Goal: Task Accomplishment & Management: Manage account settings

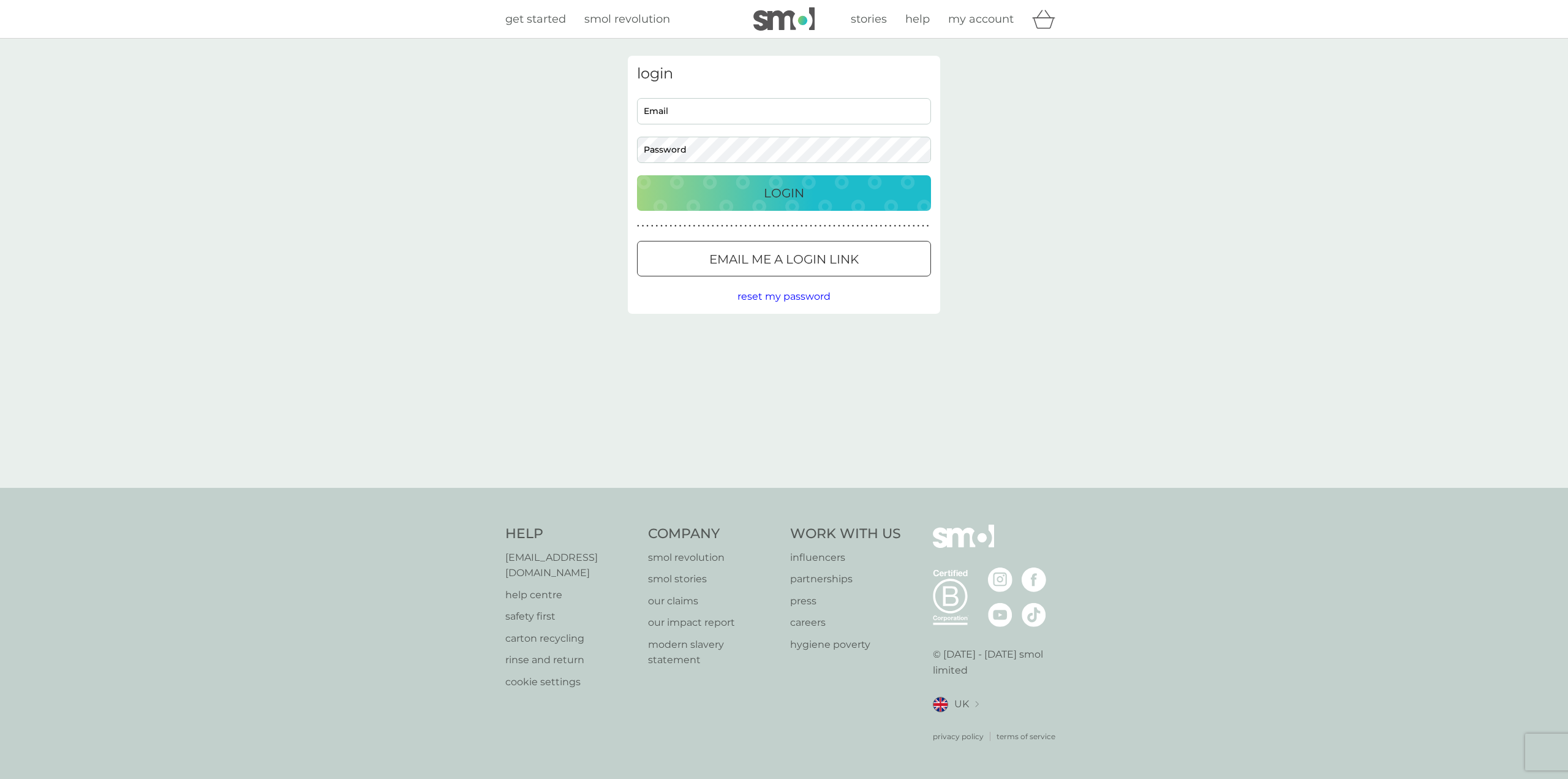
type input "cathy1000000@hotmail.co.uk"
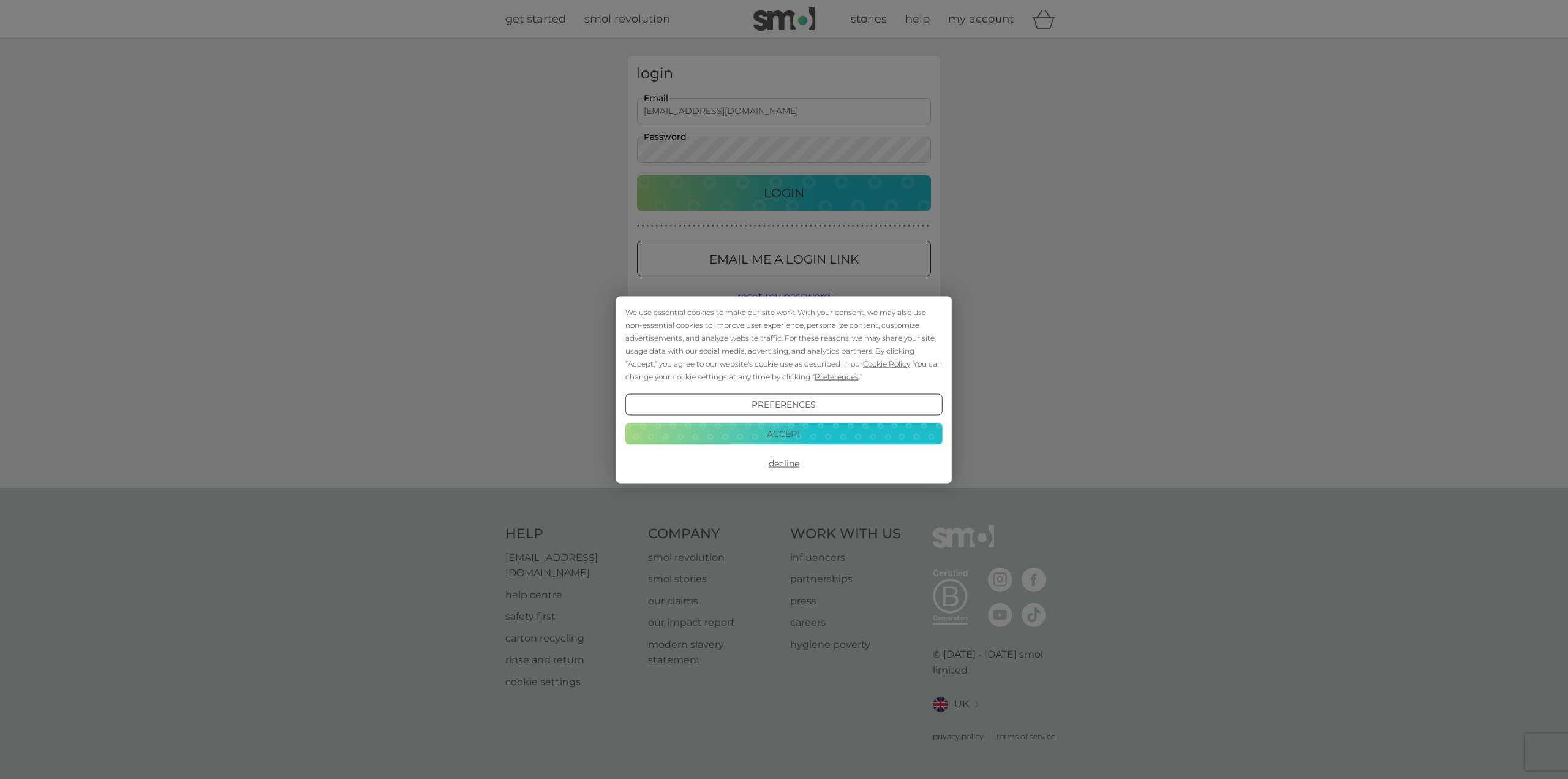
click at [692, 192] on div "We use essential cookies to make our site work. With your consent, we may also …" at bounding box center [784, 389] width 1568 height 779
click at [766, 436] on button "Accept" at bounding box center [784, 434] width 317 height 22
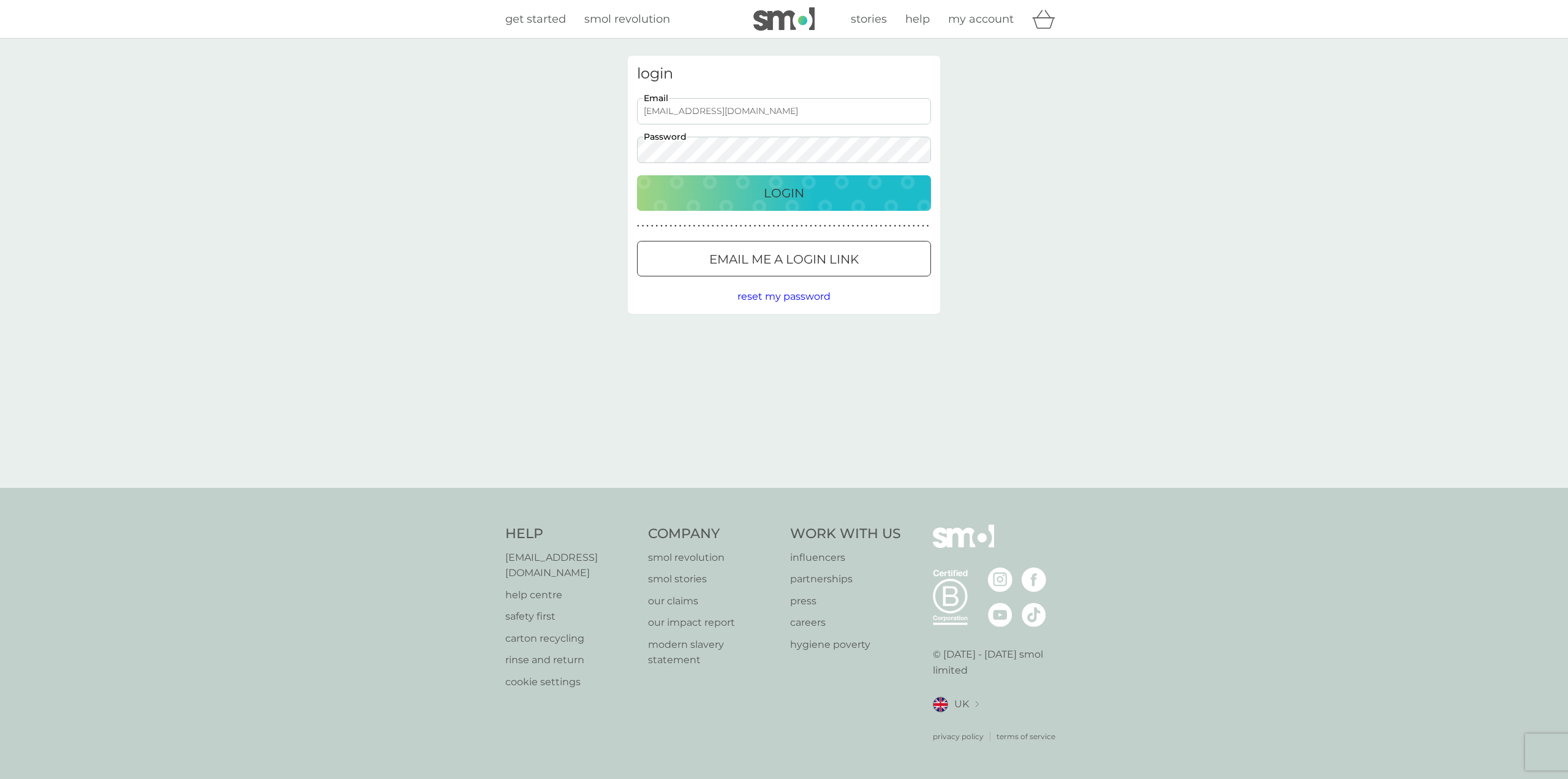
click at [740, 201] on div "Login" at bounding box center [784, 193] width 270 height 19
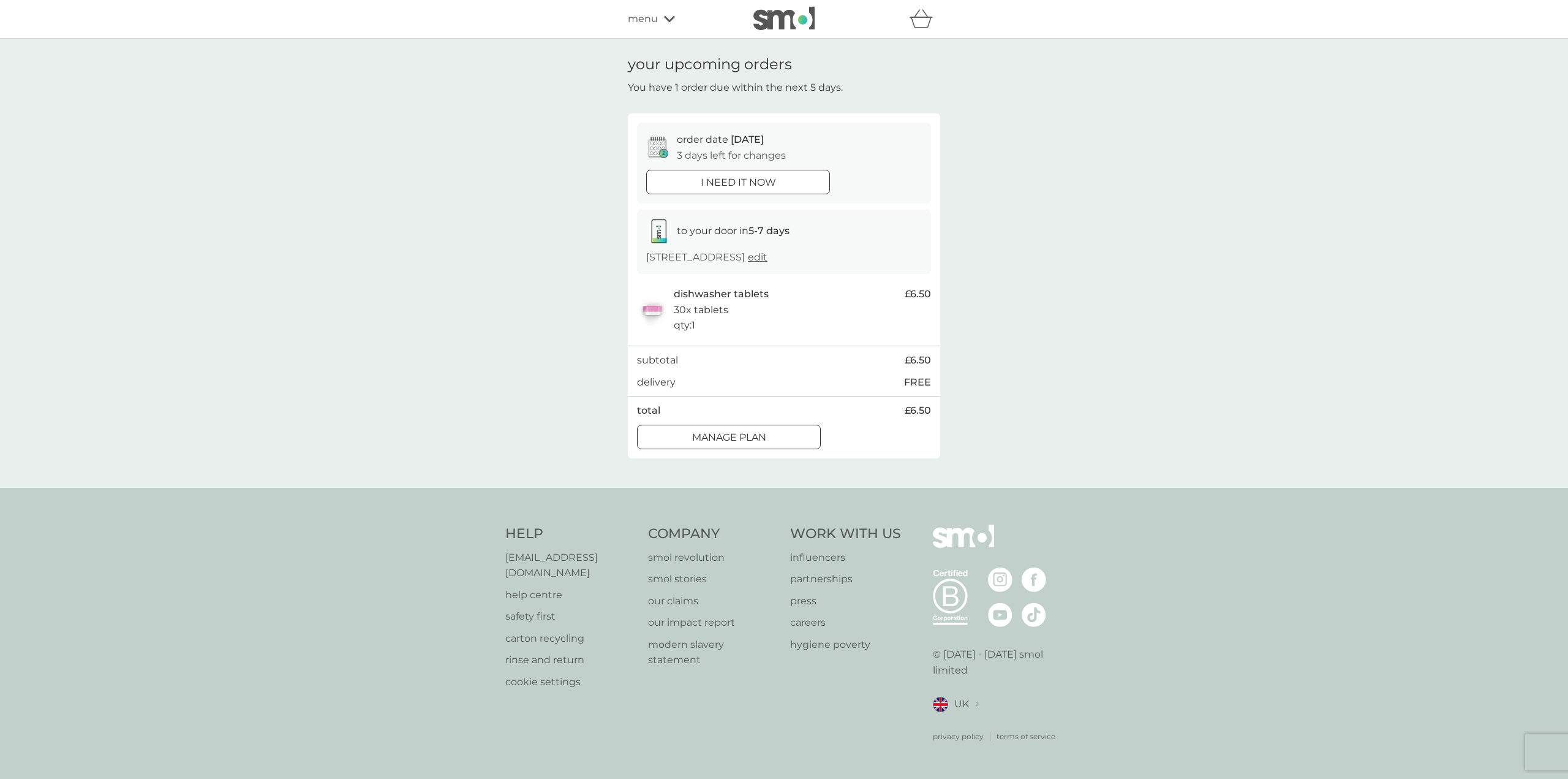
click at [719, 434] on div at bounding box center [729, 436] width 44 height 13
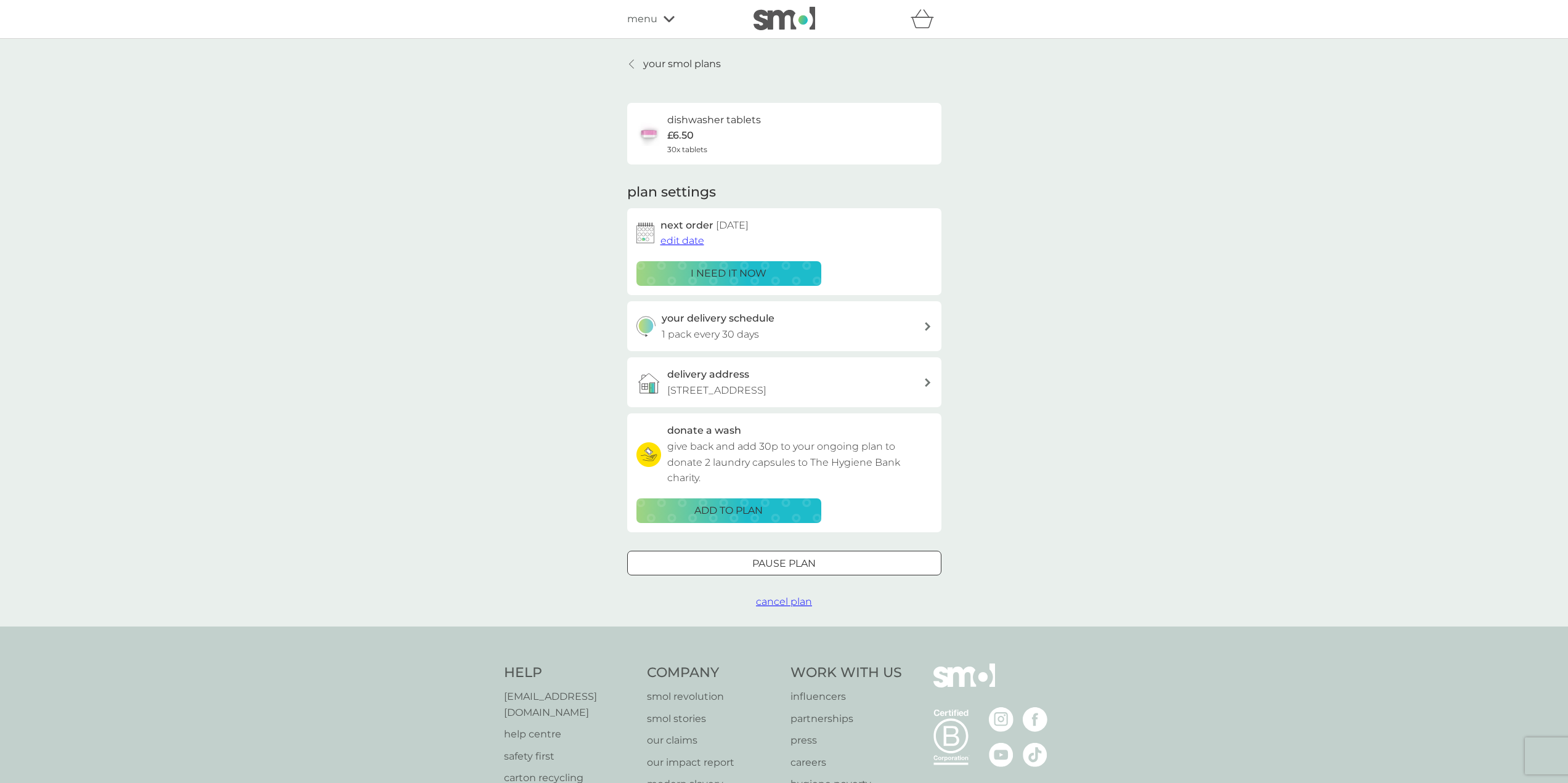
click at [674, 241] on span "edit date" at bounding box center [682, 240] width 44 height 12
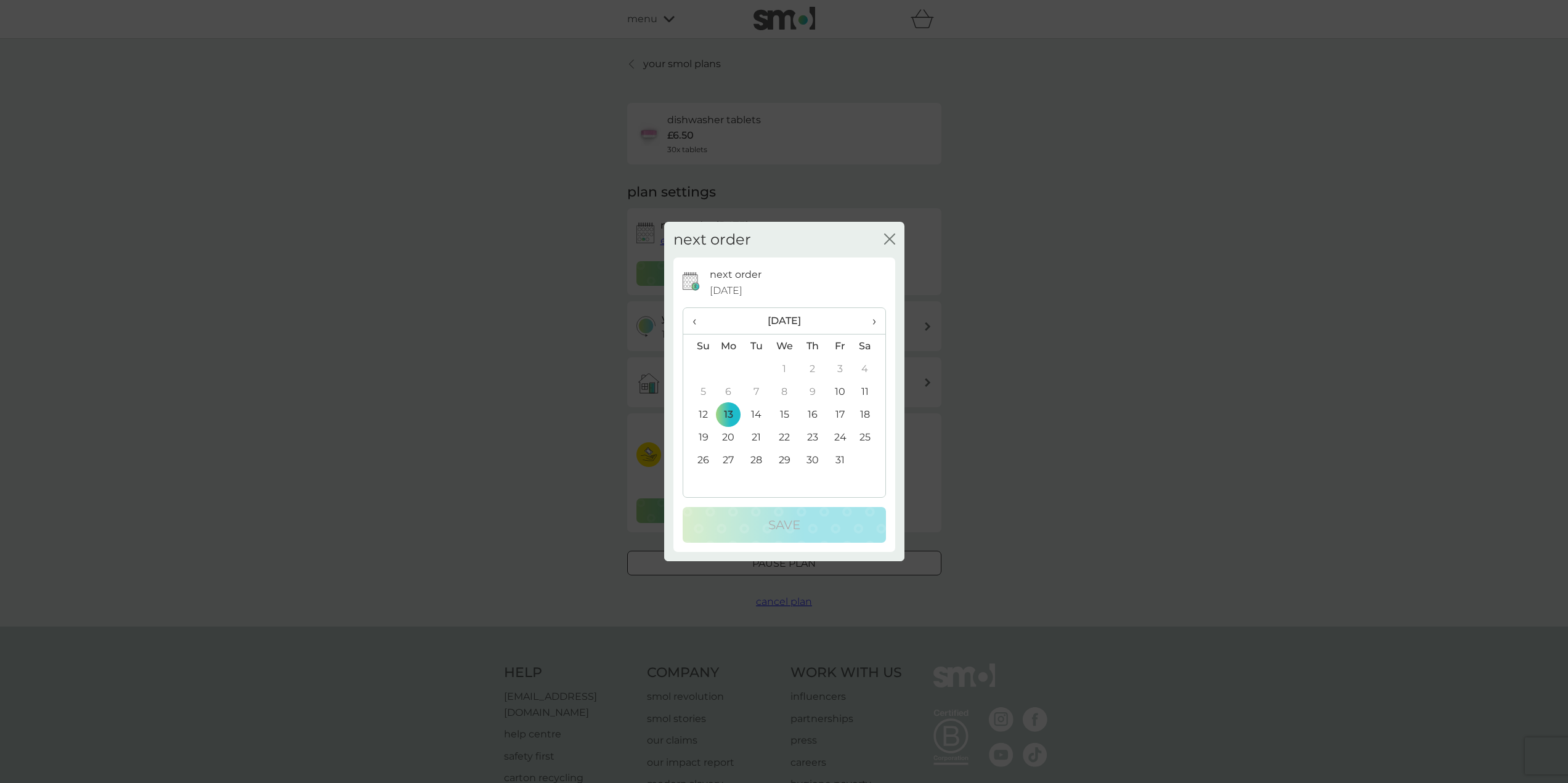
click at [758, 415] on td "14" at bounding box center [756, 413] width 27 height 22
click at [809, 415] on td "16" at bounding box center [812, 413] width 27 height 22
click at [757, 412] on td "14" at bounding box center [756, 413] width 27 height 22
click at [768, 523] on p "Save" at bounding box center [784, 524] width 32 height 19
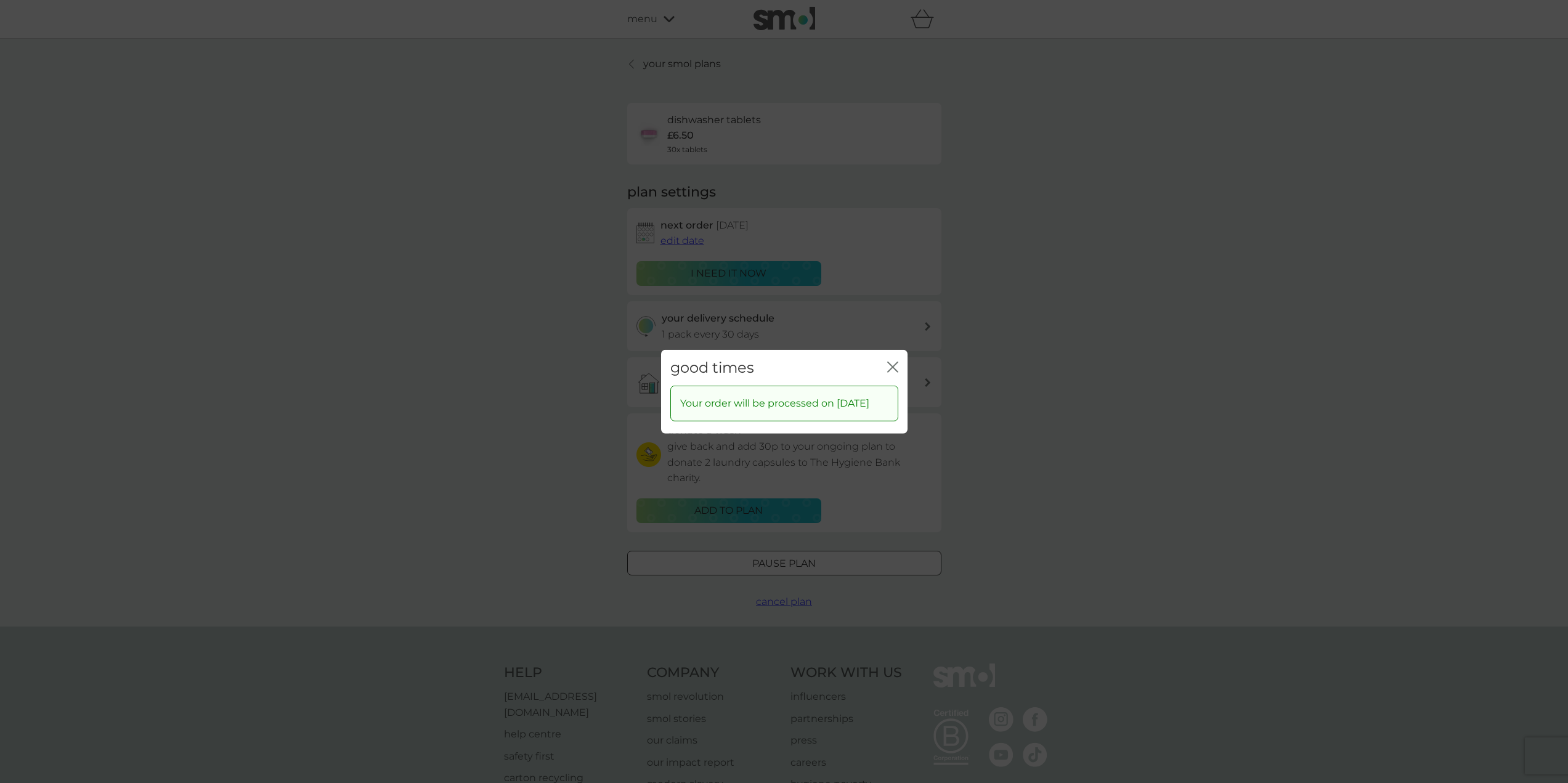
click at [895, 361] on icon "close" at bounding box center [892, 366] width 11 height 11
